Goal: Check status: Check status

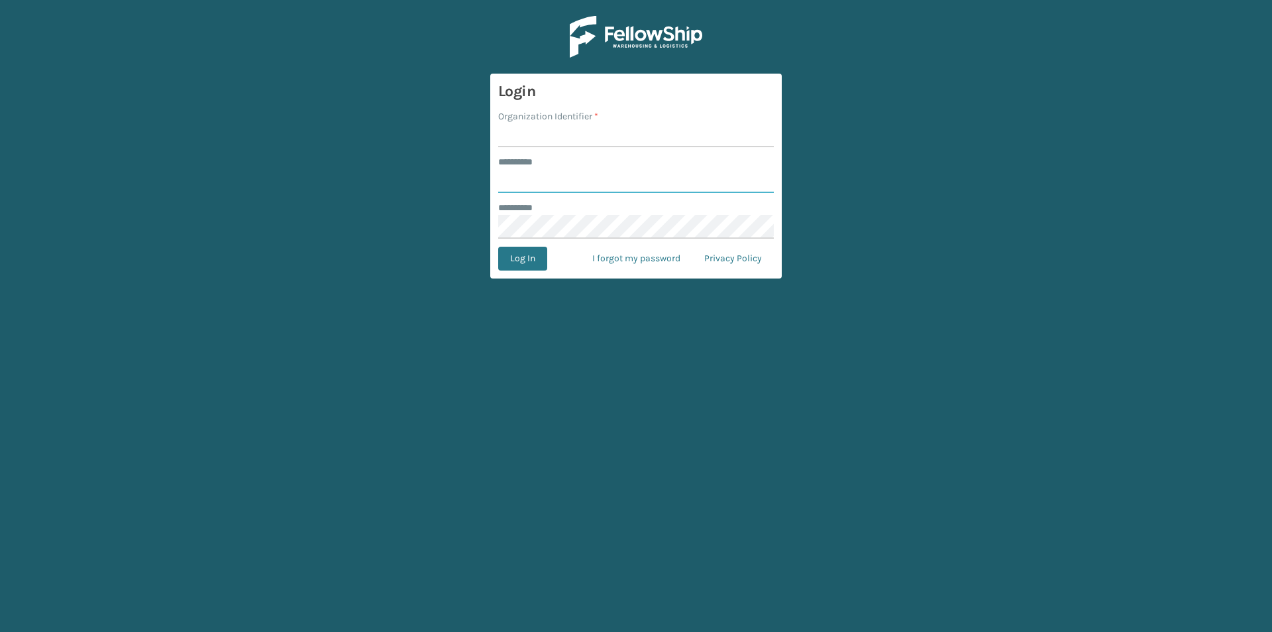
type input "****"
click at [570, 129] on input "Organization Identifier *" at bounding box center [636, 135] width 276 height 24
type input "Foamtex"
click at [521, 258] on button "Log In" at bounding box center [522, 259] width 49 height 24
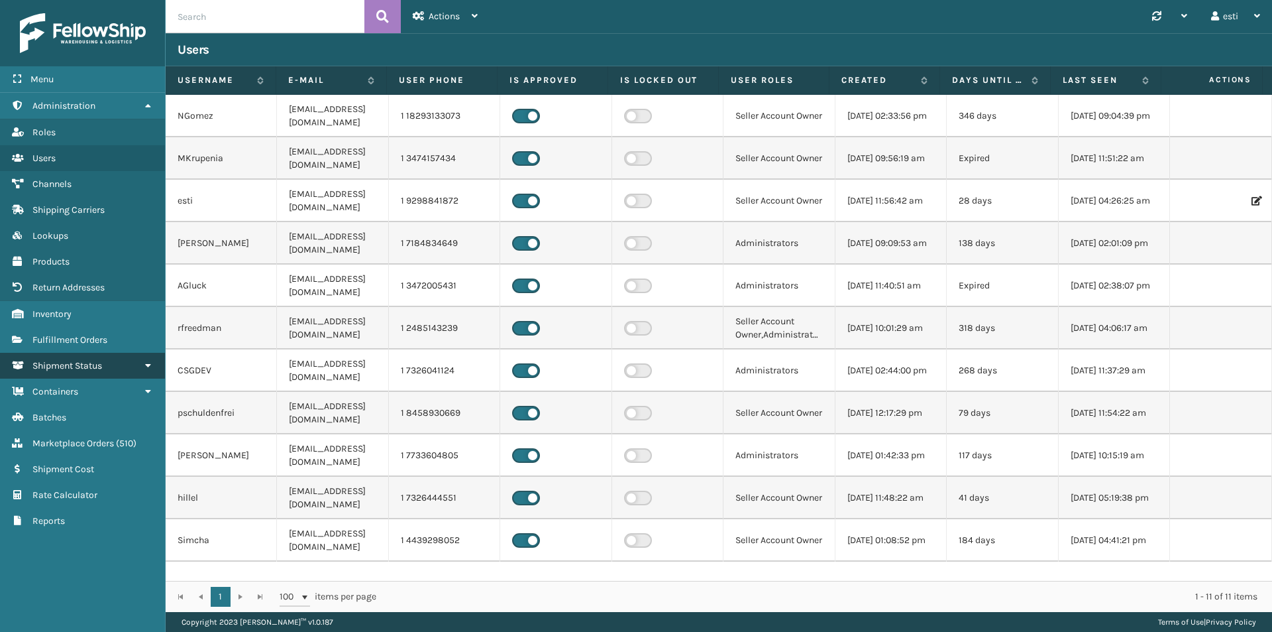
click at [119, 361] on link "Shipment Status" at bounding box center [82, 366] width 165 height 26
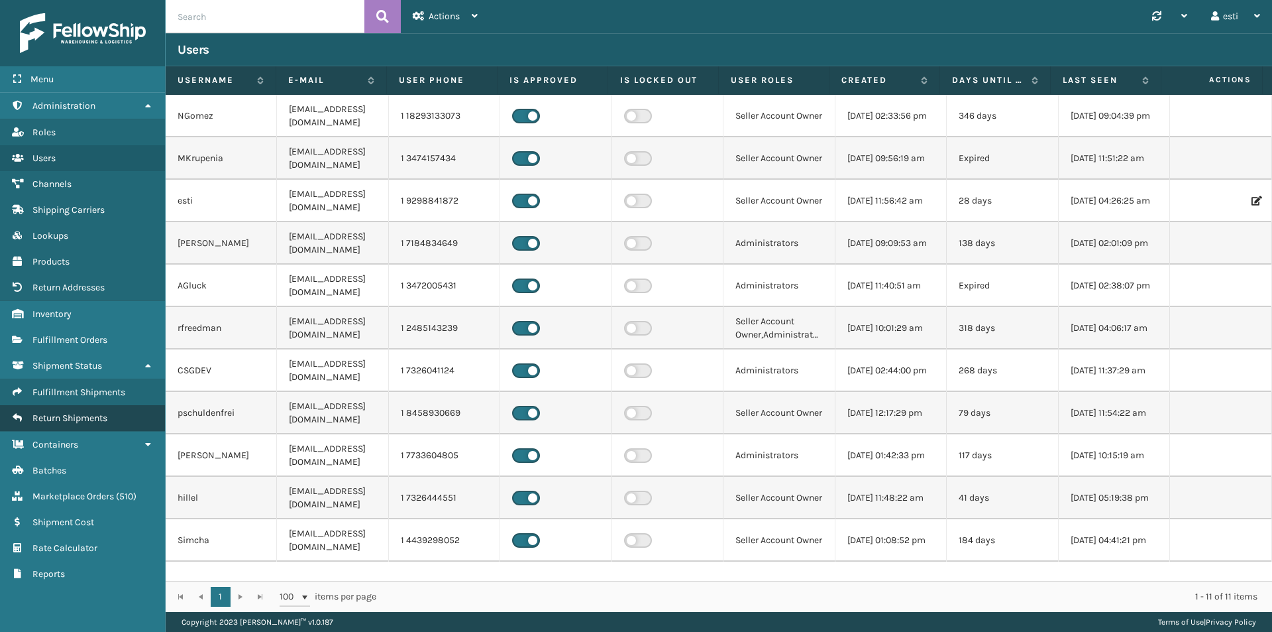
click at [121, 422] on link "Return Shipments" at bounding box center [82, 418] width 165 height 26
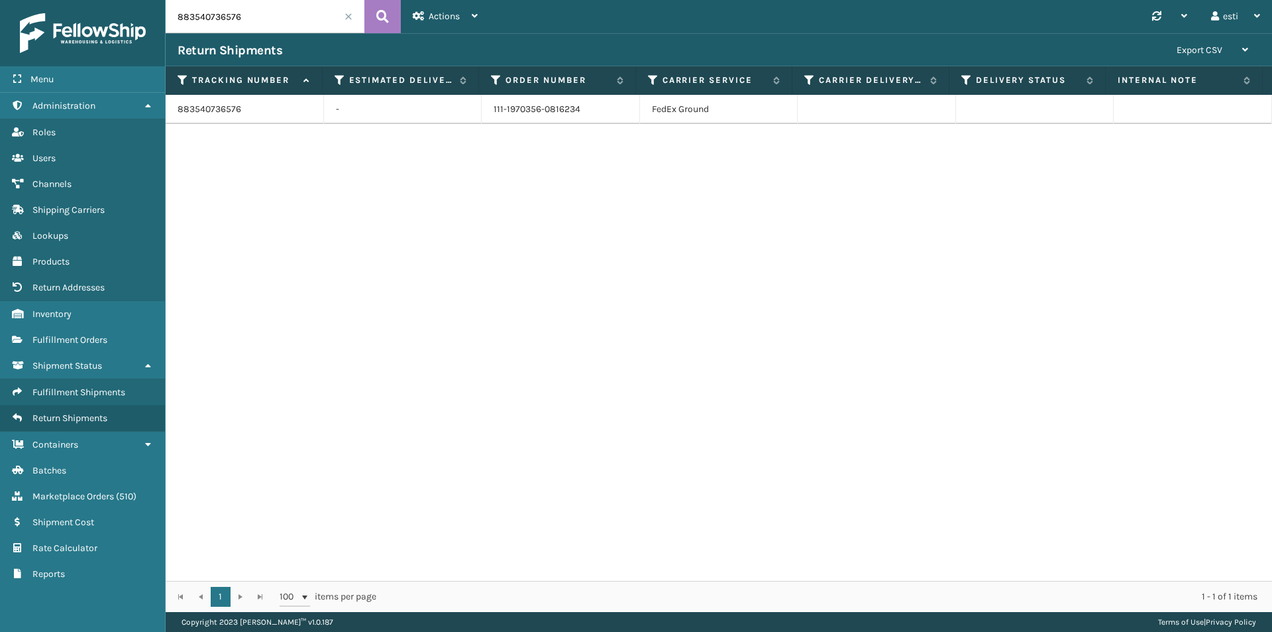
drag, startPoint x: 257, startPoint y: 16, endPoint x: 92, endPoint y: 14, distance: 165.0
click at [92, 0] on div "Menu Administration Roles Users Channels Shipping Carriers Lookups Products Ret…" at bounding box center [636, 0] width 1272 height 0
click at [376, 15] on icon at bounding box center [382, 17] width 13 height 20
drag, startPoint x: 590, startPoint y: 109, endPoint x: 476, endPoint y: 114, distance: 114.1
click at [476, 114] on tr "883540736576 - 111-1970356-0816234 FedEx Ground" at bounding box center [719, 109] width 1107 height 29
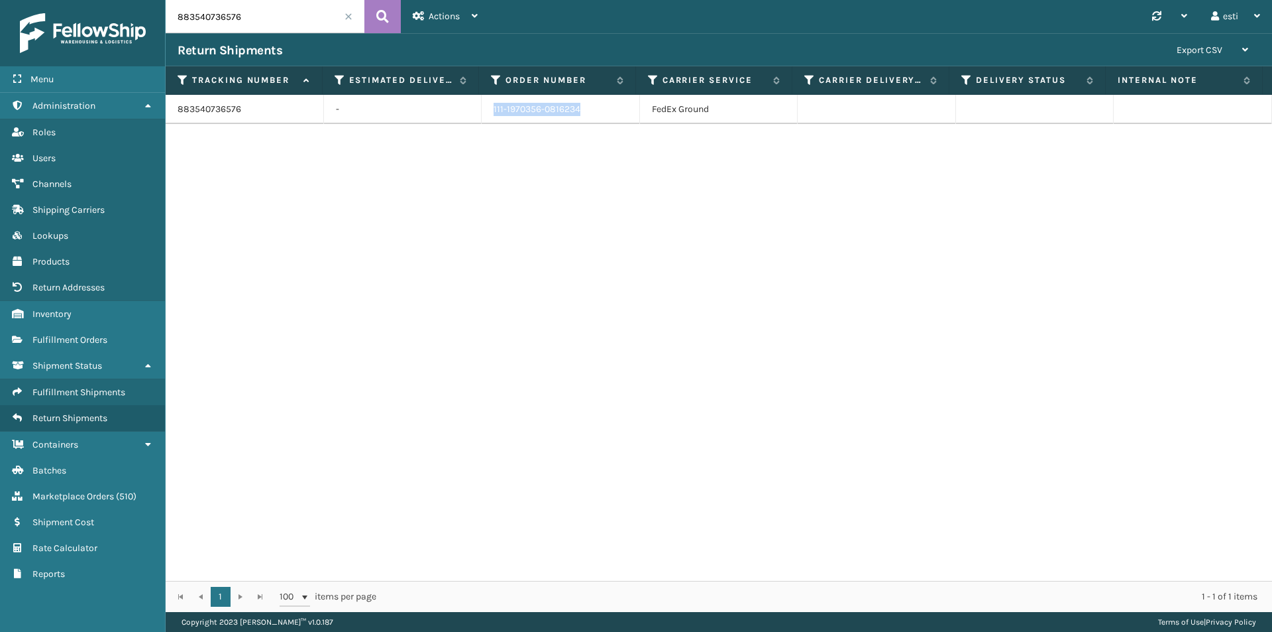
copy tr "111-1970356-0816234"
